Goal: Task Accomplishment & Management: Complete application form

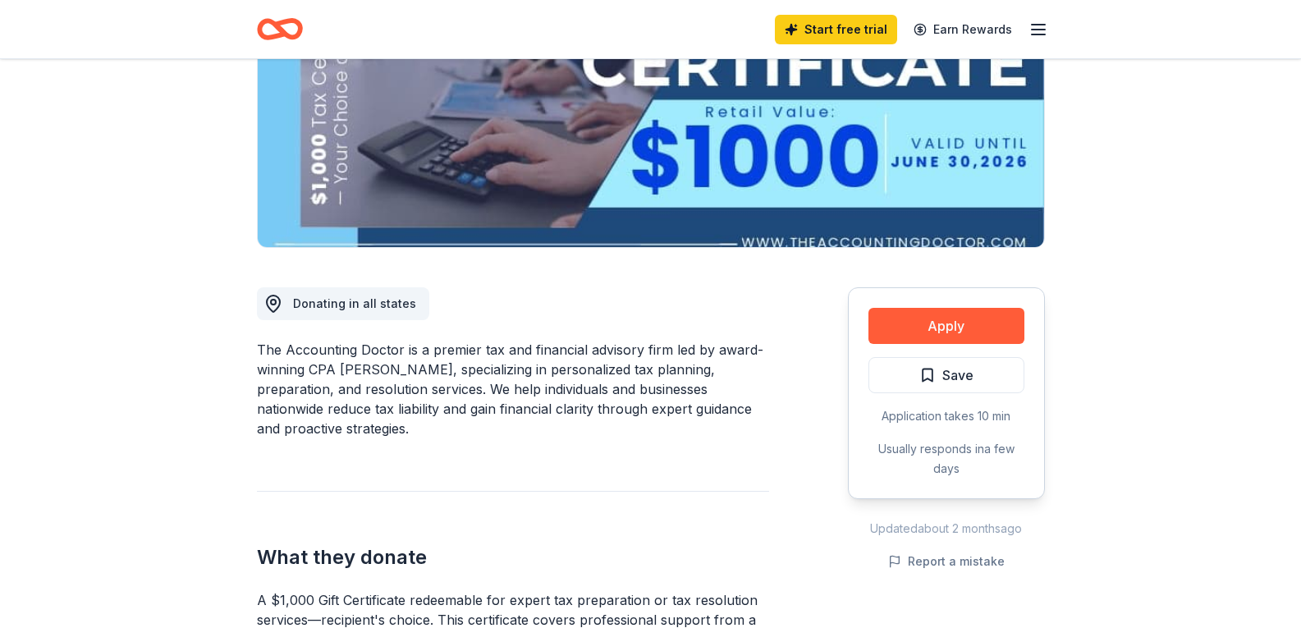
scroll to position [246, 0]
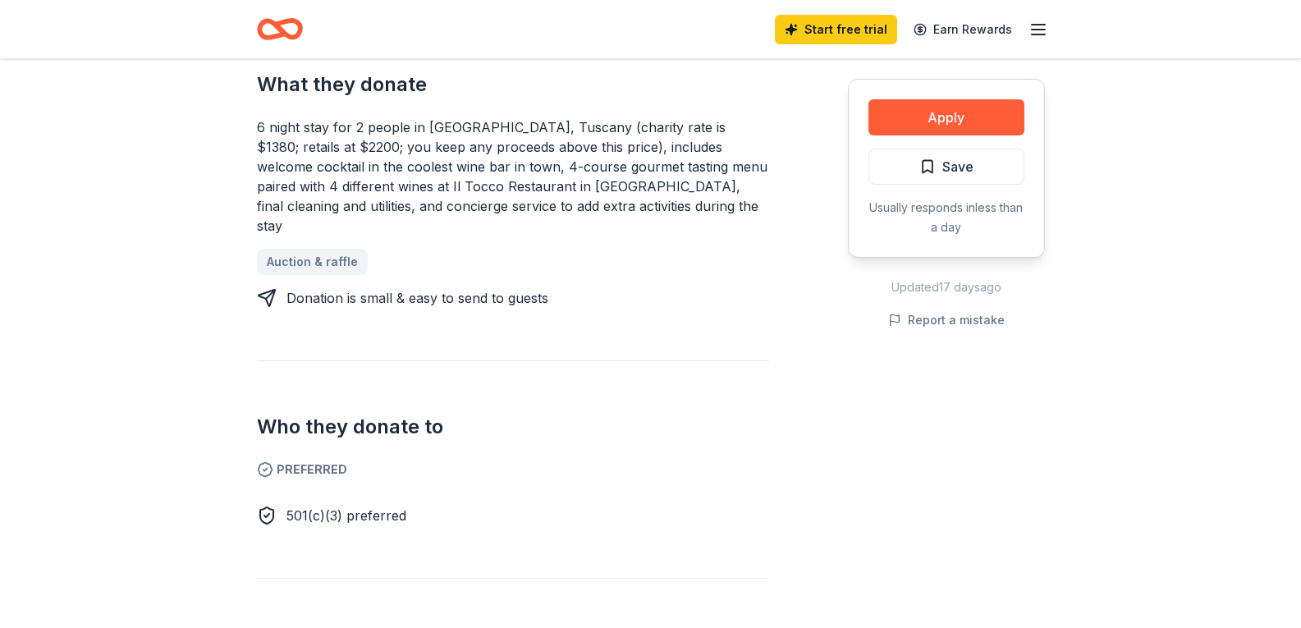
scroll to position [739, 0]
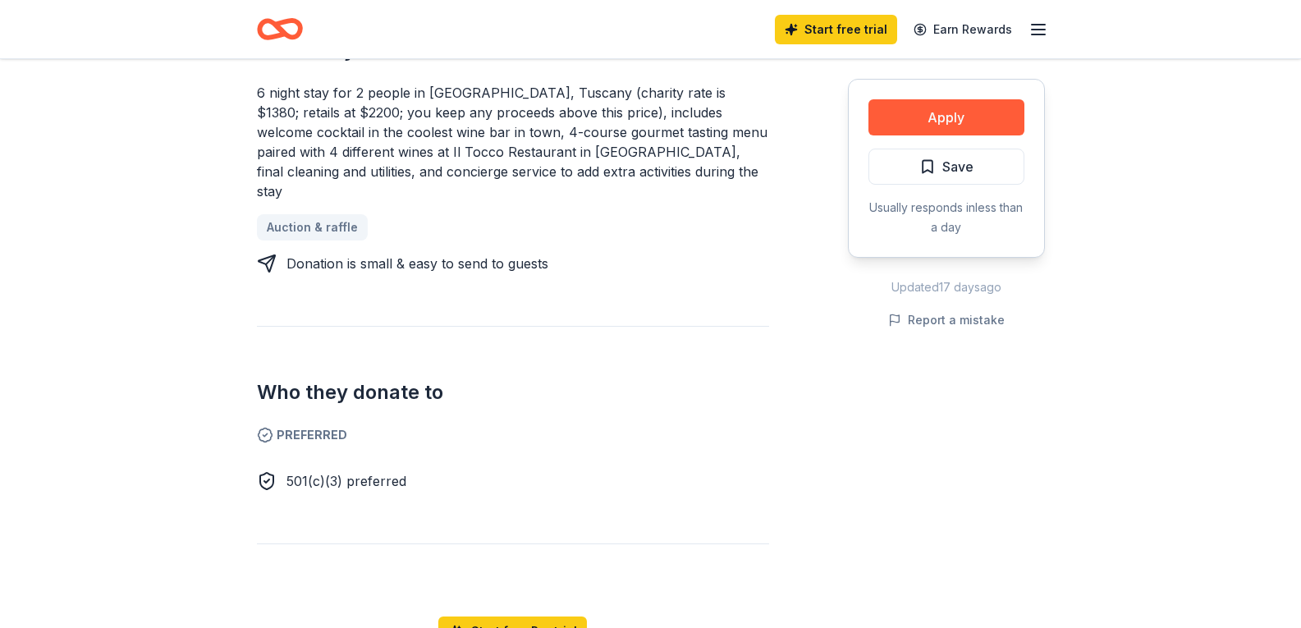
drag, startPoint x: 564, startPoint y: 298, endPoint x: 580, endPoint y: 322, distance: 28.5
drag, startPoint x: 580, startPoint y: 322, endPoint x: 513, endPoint y: 340, distance: 68.9
click at [513, 379] on h2 "Who they donate to" at bounding box center [513, 392] width 512 height 26
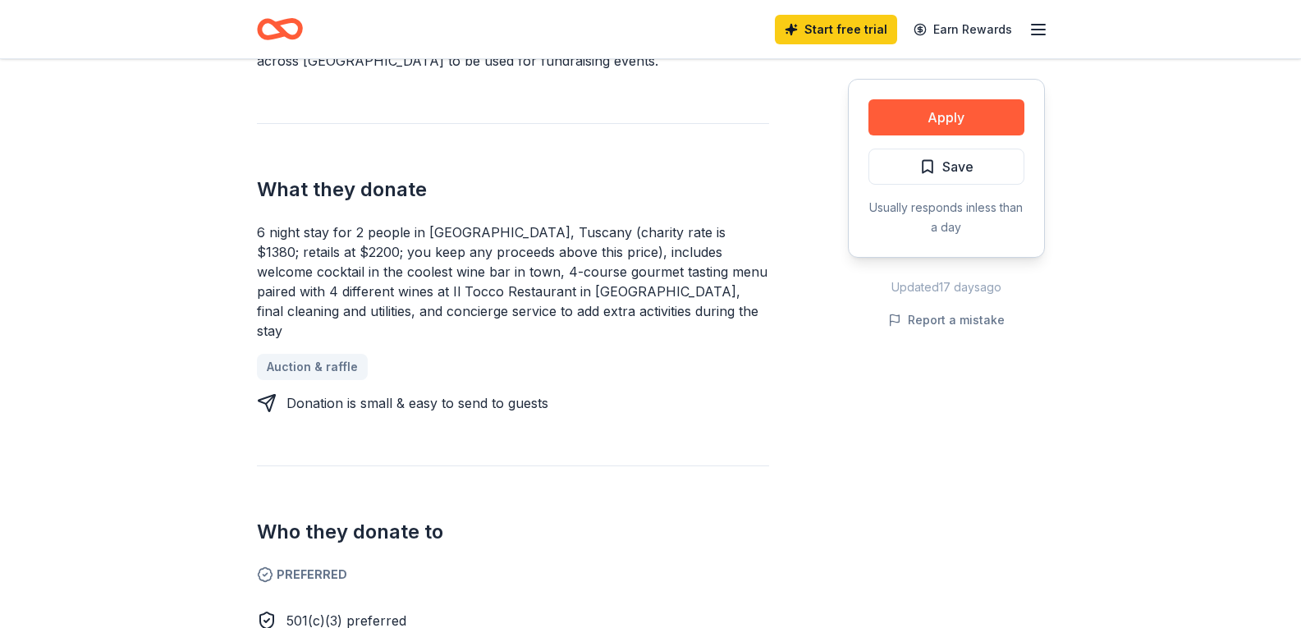
scroll to position [575, 0]
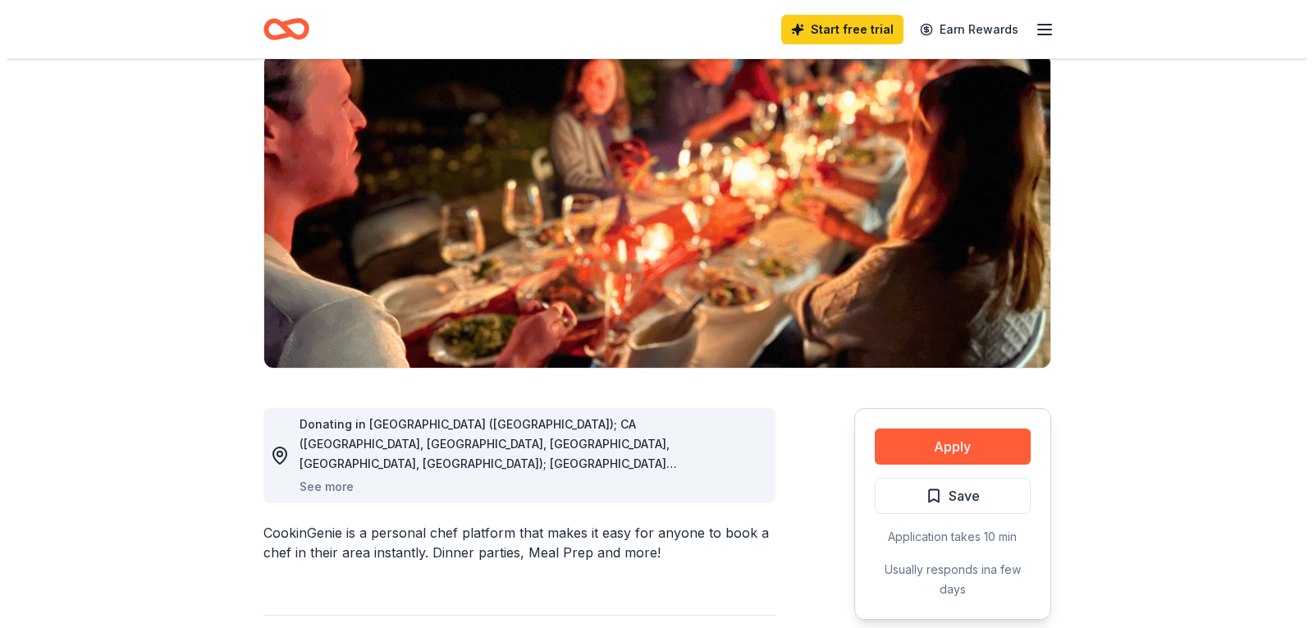
scroll to position [164, 0]
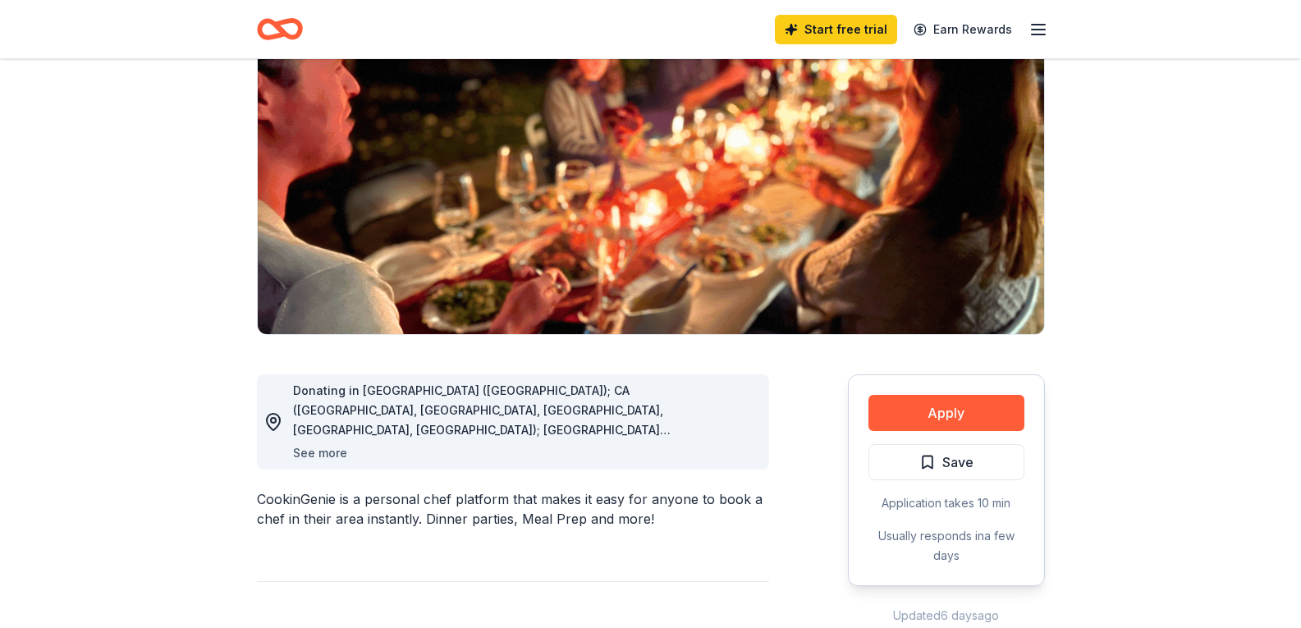
click at [301, 451] on button "See more" at bounding box center [320, 453] width 54 height 20
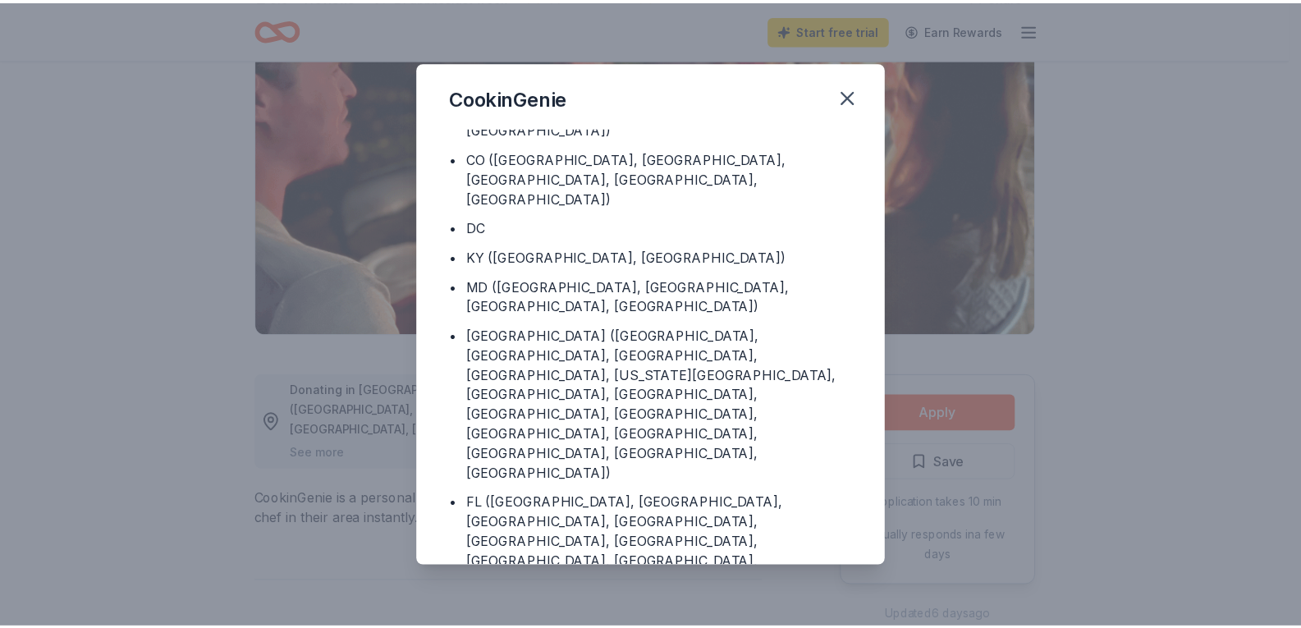
scroll to position [171, 0]
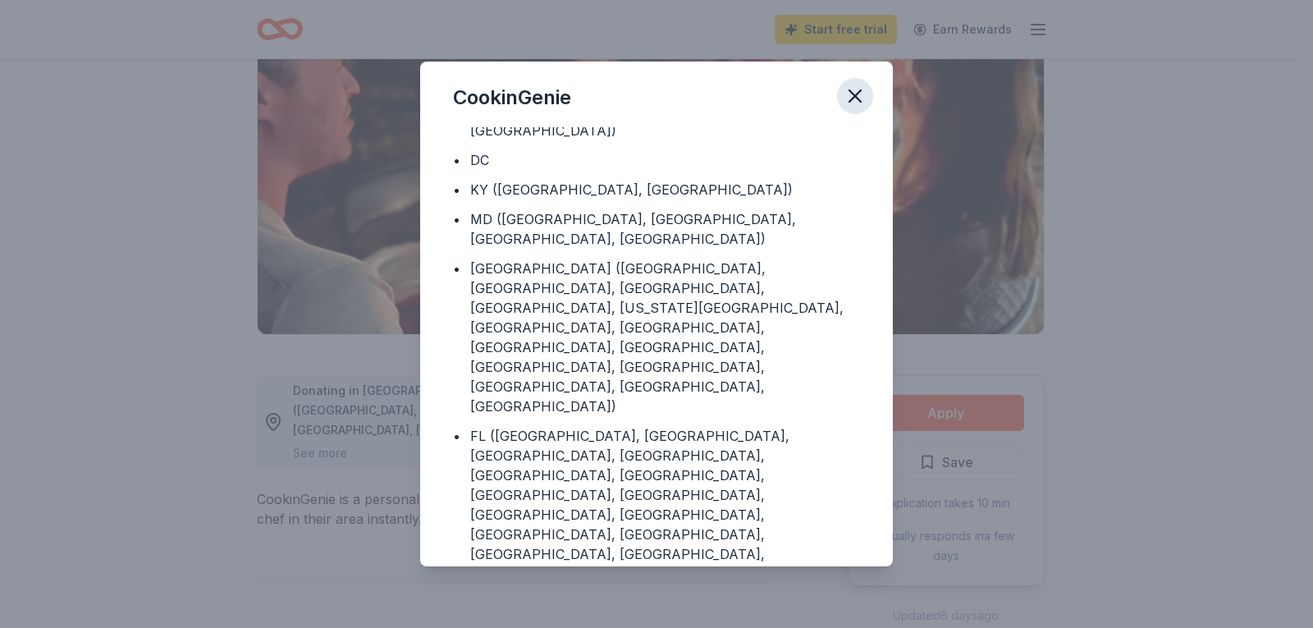
click at [856, 92] on icon "button" at bounding box center [855, 96] width 23 height 23
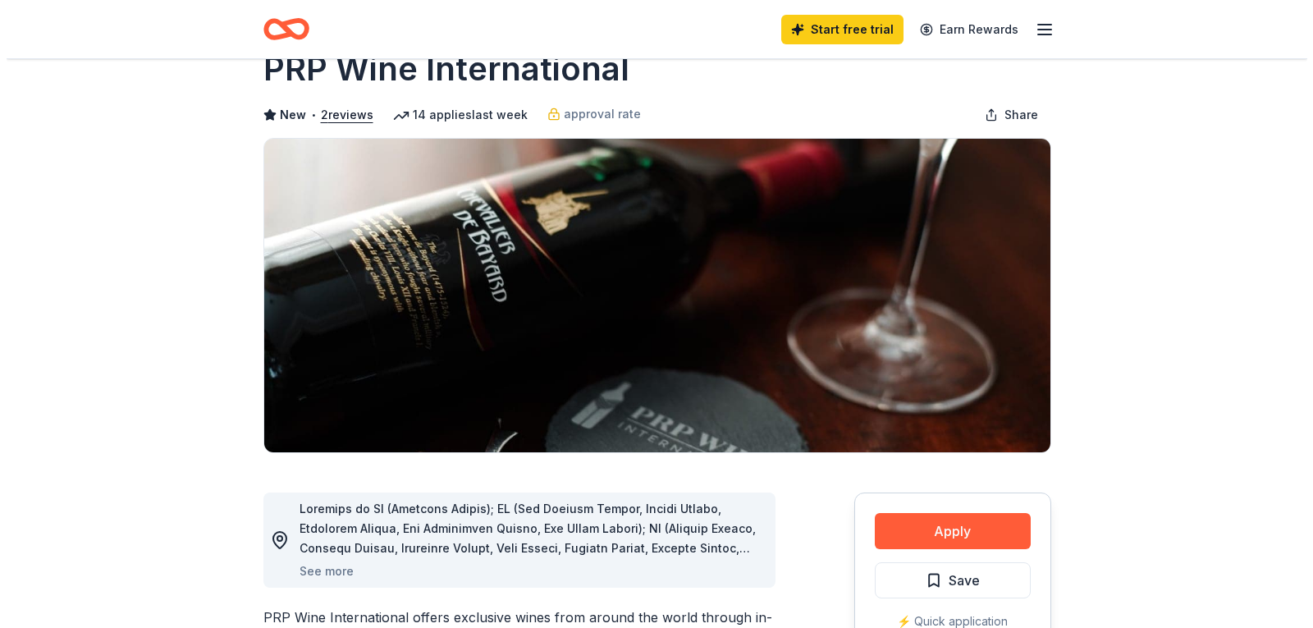
scroll to position [164, 0]
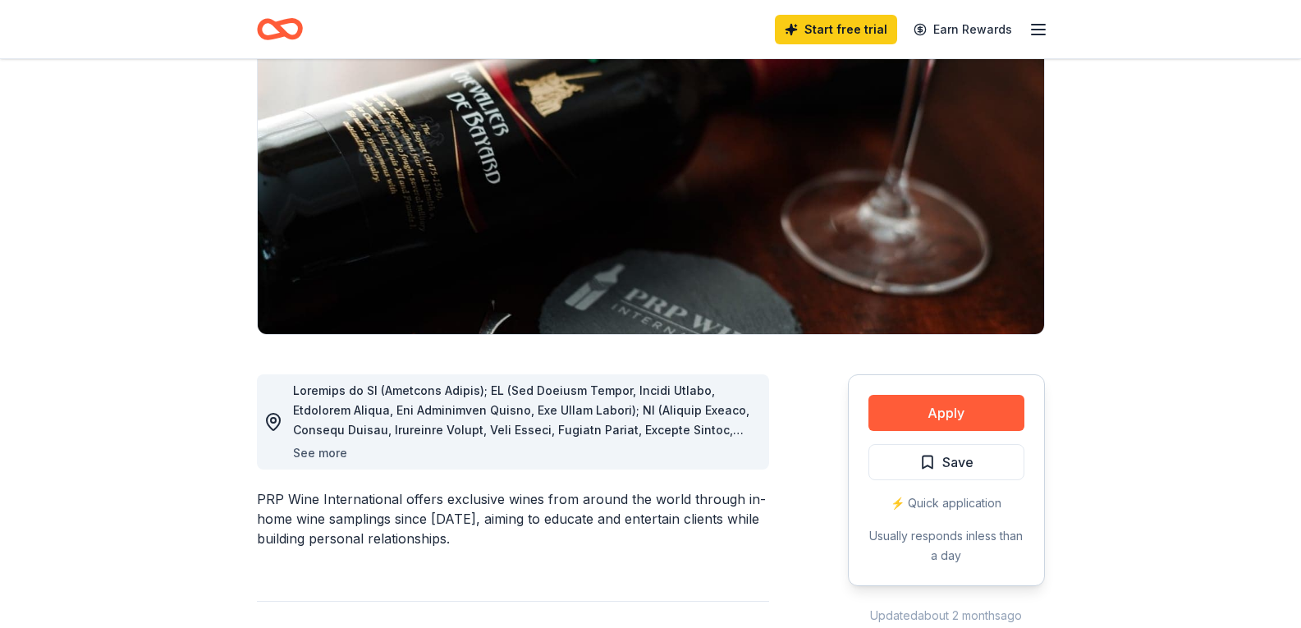
click at [314, 460] on button "See more" at bounding box center [320, 453] width 54 height 20
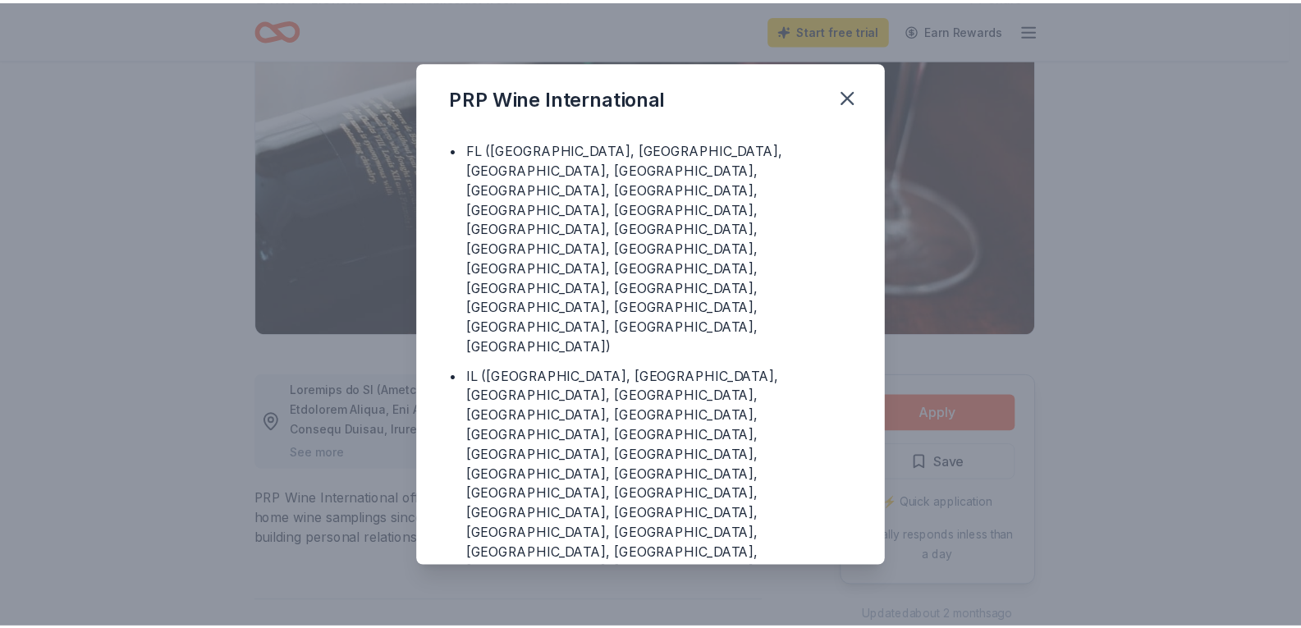
scroll to position [99, 0]
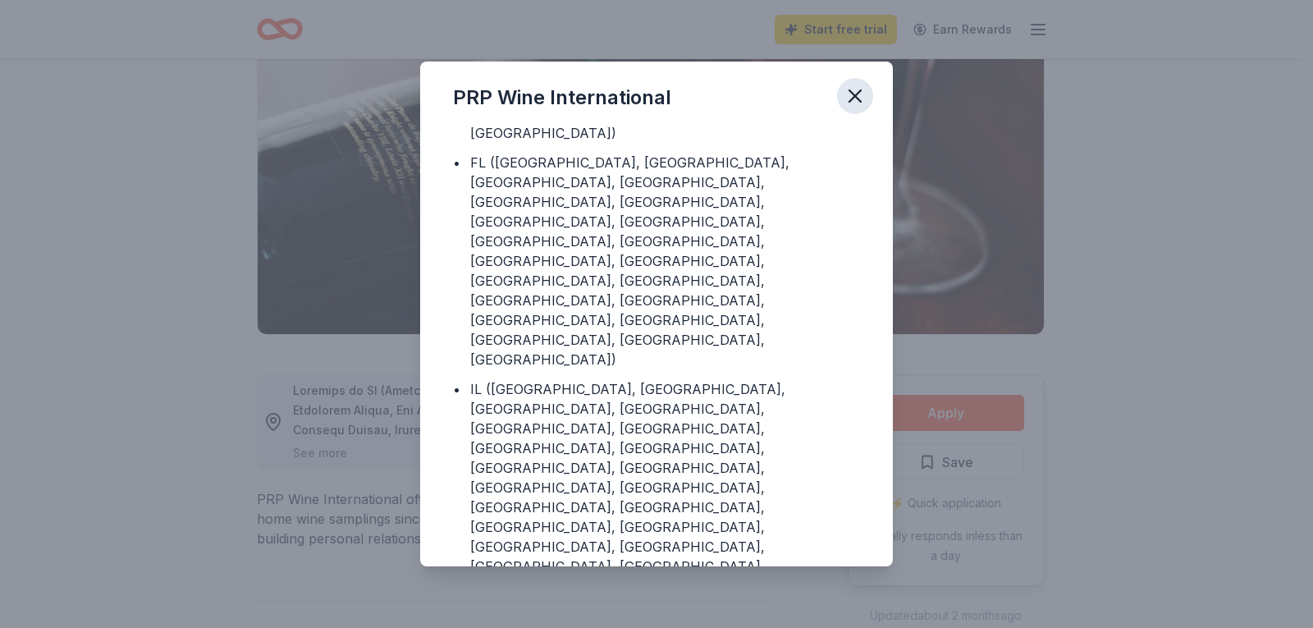
click at [852, 90] on icon "button" at bounding box center [855, 96] width 23 height 23
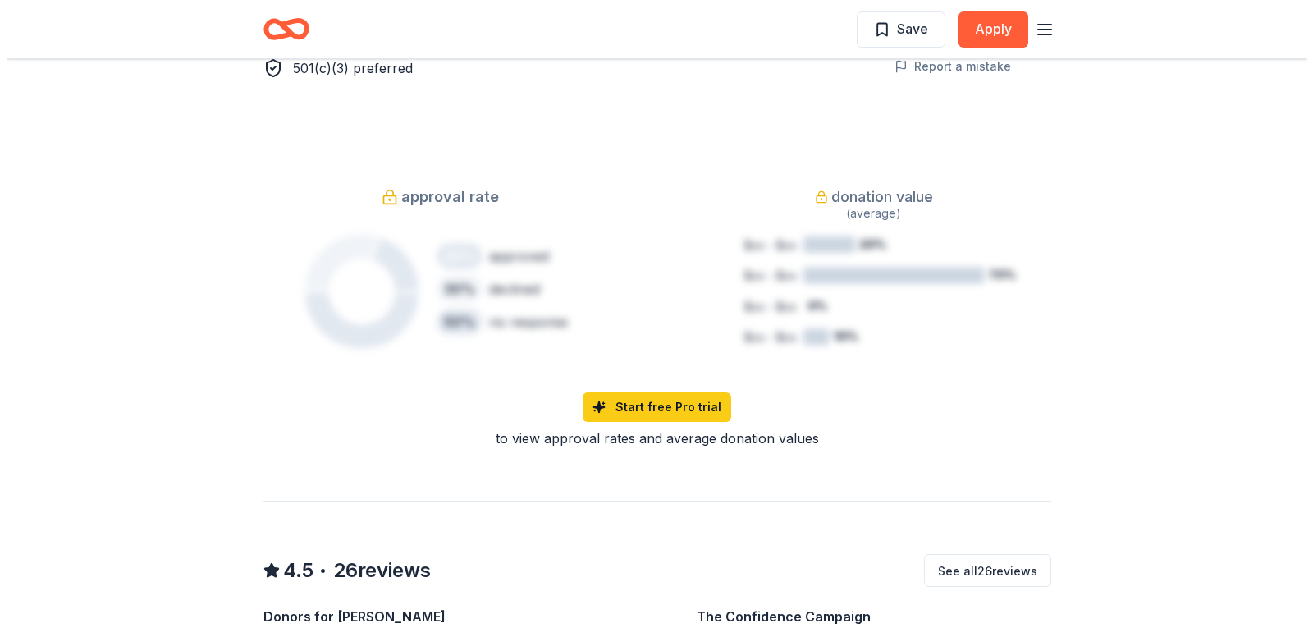
scroll to position [985, 0]
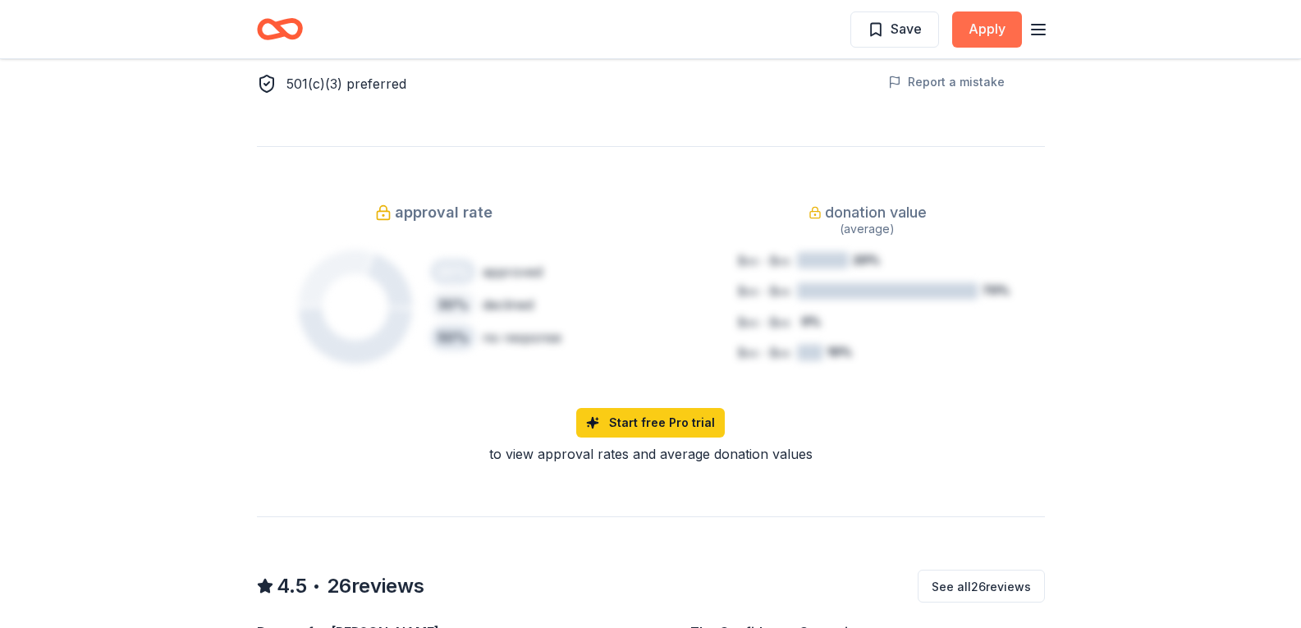
click at [996, 13] on button "Apply" at bounding box center [987, 29] width 70 height 36
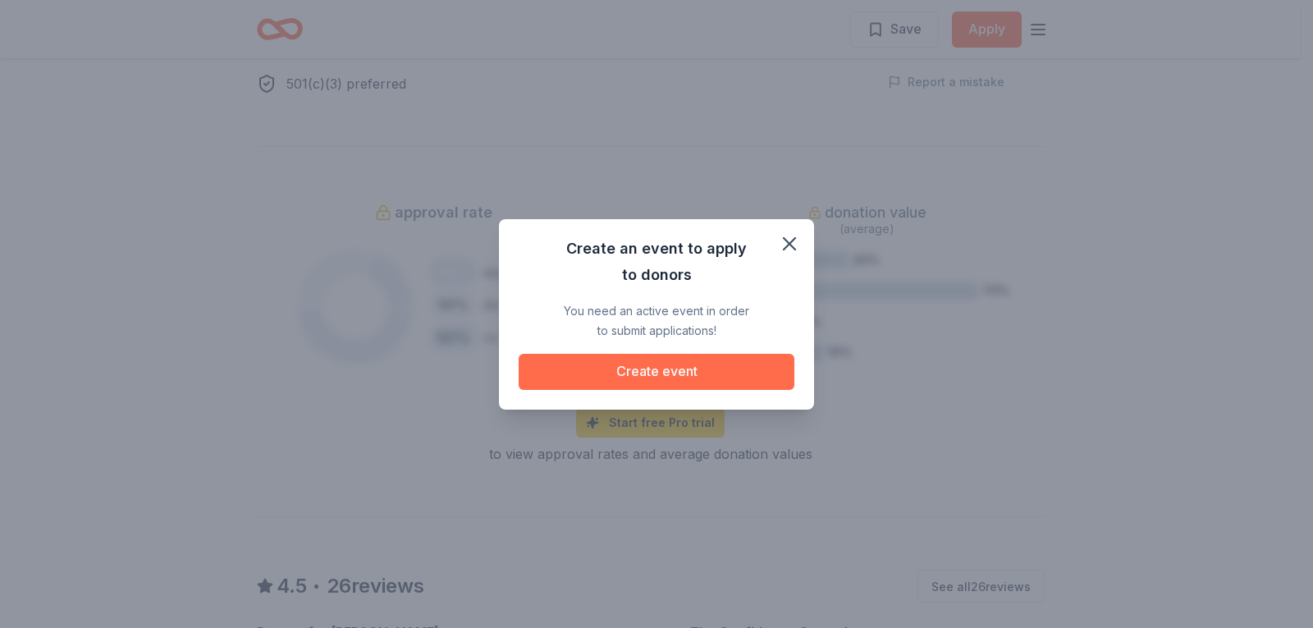
click at [639, 368] on button "Create event" at bounding box center [657, 372] width 276 height 36
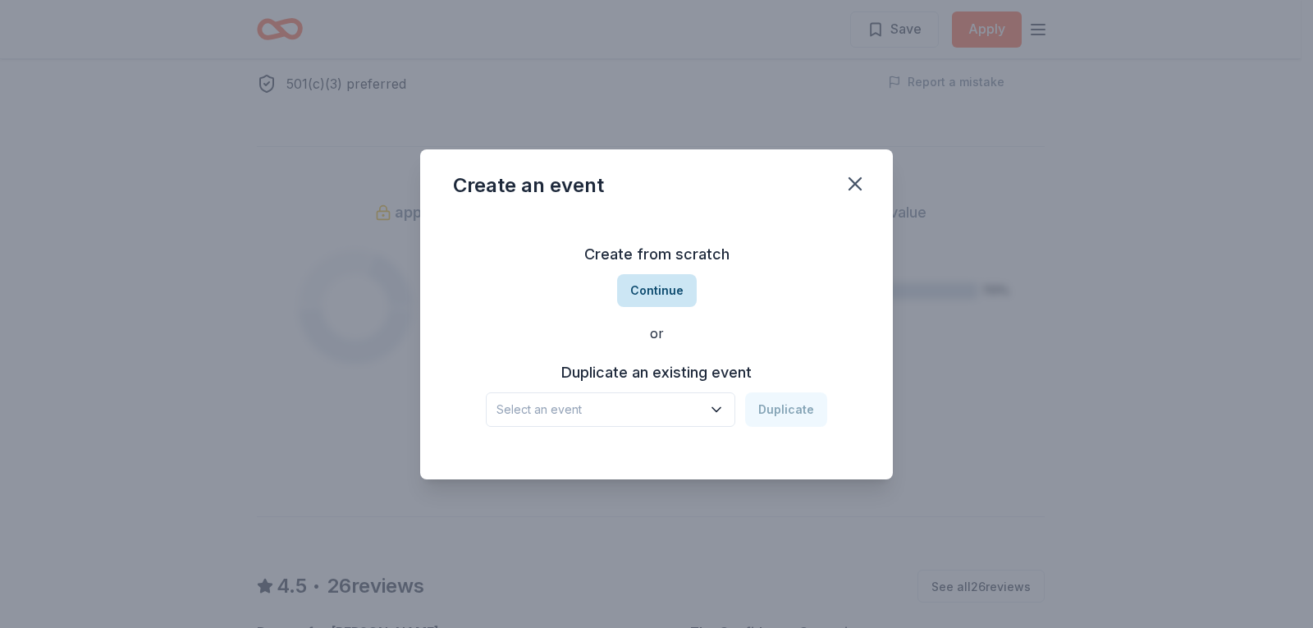
click at [659, 290] on button "Continue" at bounding box center [657, 290] width 80 height 33
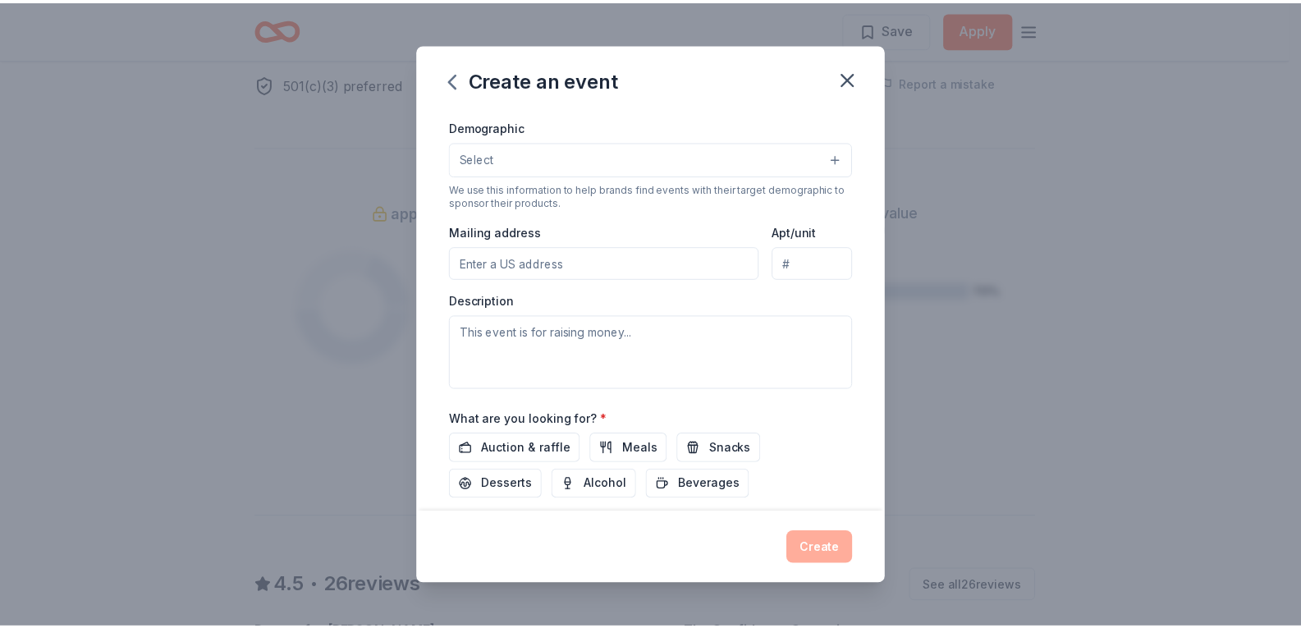
scroll to position [328, 0]
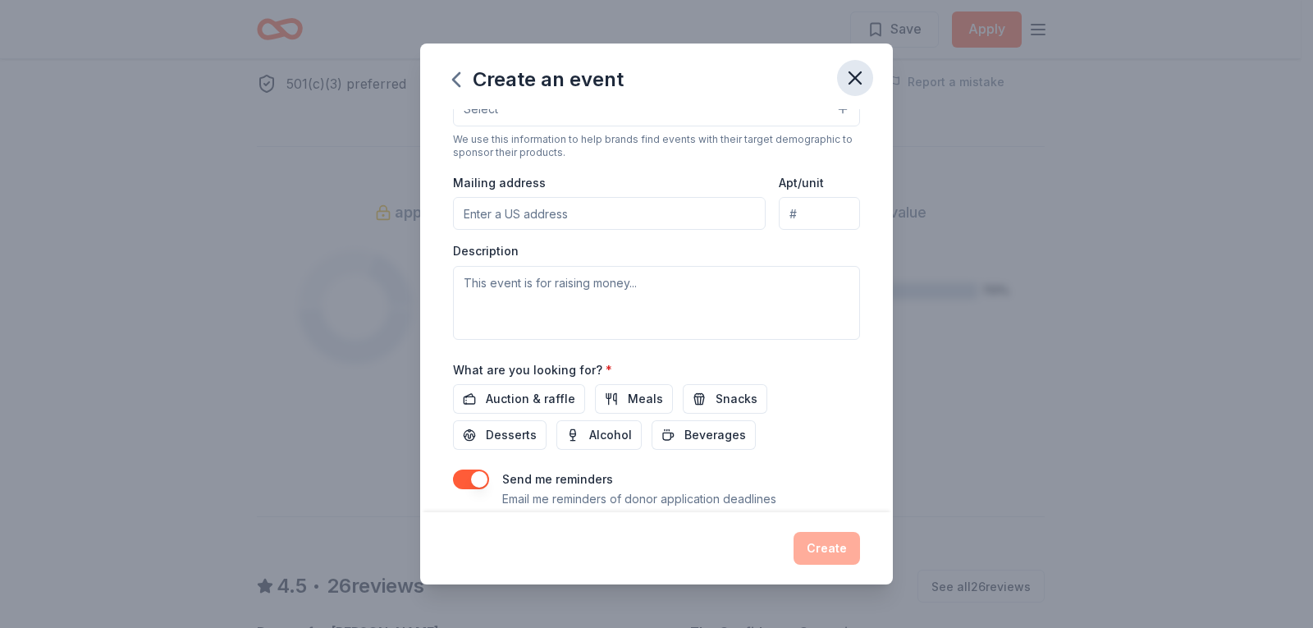
click at [858, 77] on icon "button" at bounding box center [855, 77] width 23 height 23
